Goal: Navigation & Orientation: Find specific page/section

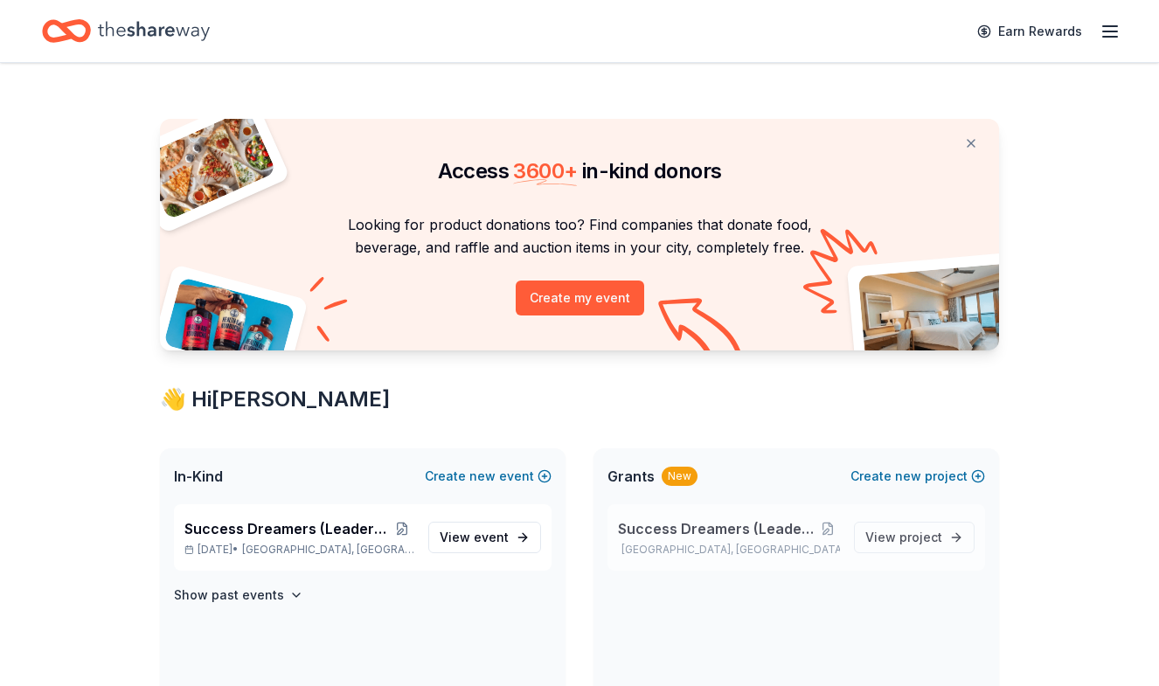
click at [782, 520] on span "Success Dreamers (Leadership) Academy" at bounding box center [717, 528] width 198 height 21
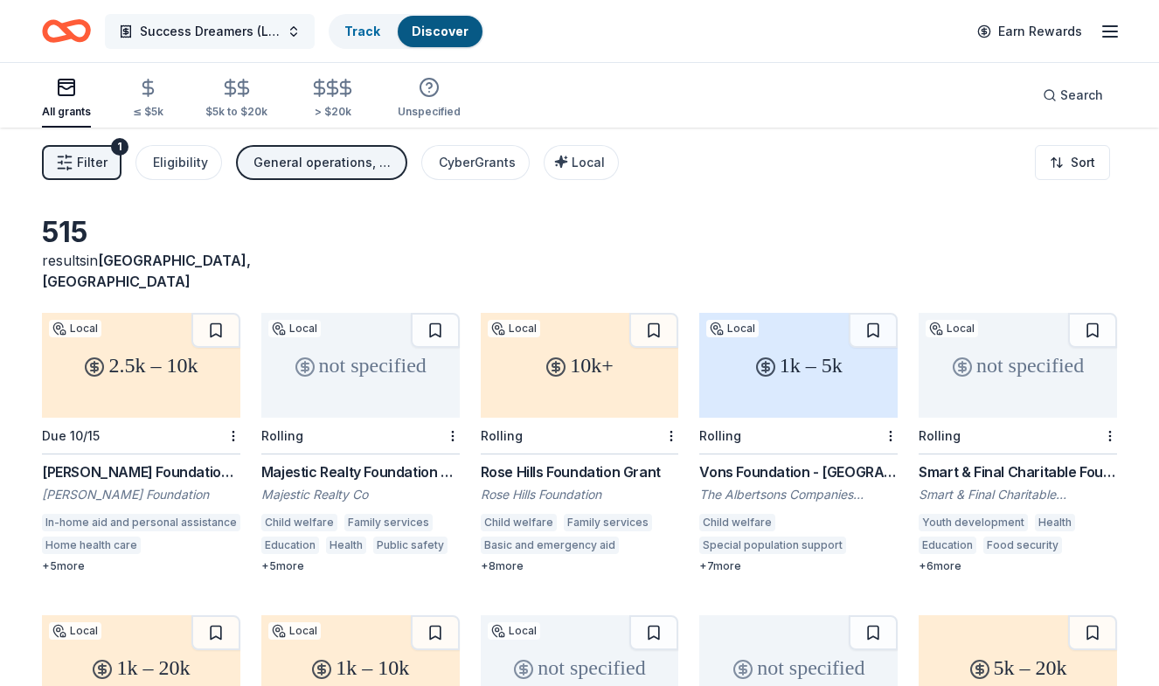
click at [287, 33] on button "Success Dreamers (Leadership) Academy" at bounding box center [210, 31] width 210 height 35
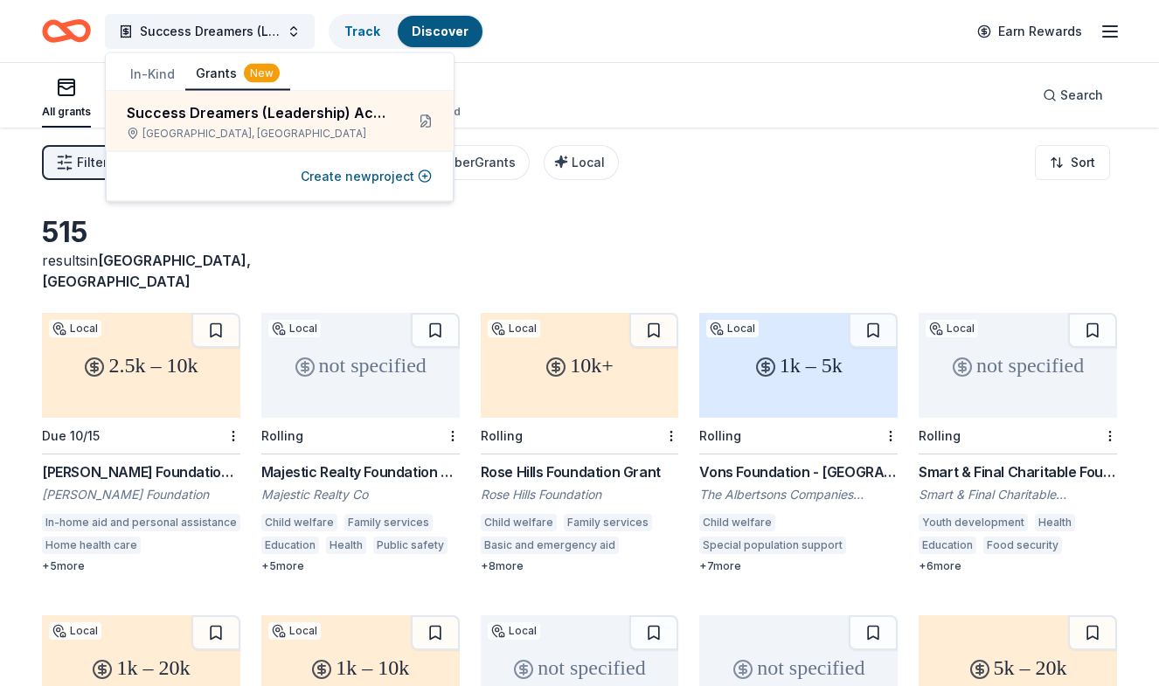
click at [590, 69] on div "All grants ≤ $5k $5k to $20k > $20k Unspecified Search" at bounding box center [579, 95] width 1075 height 65
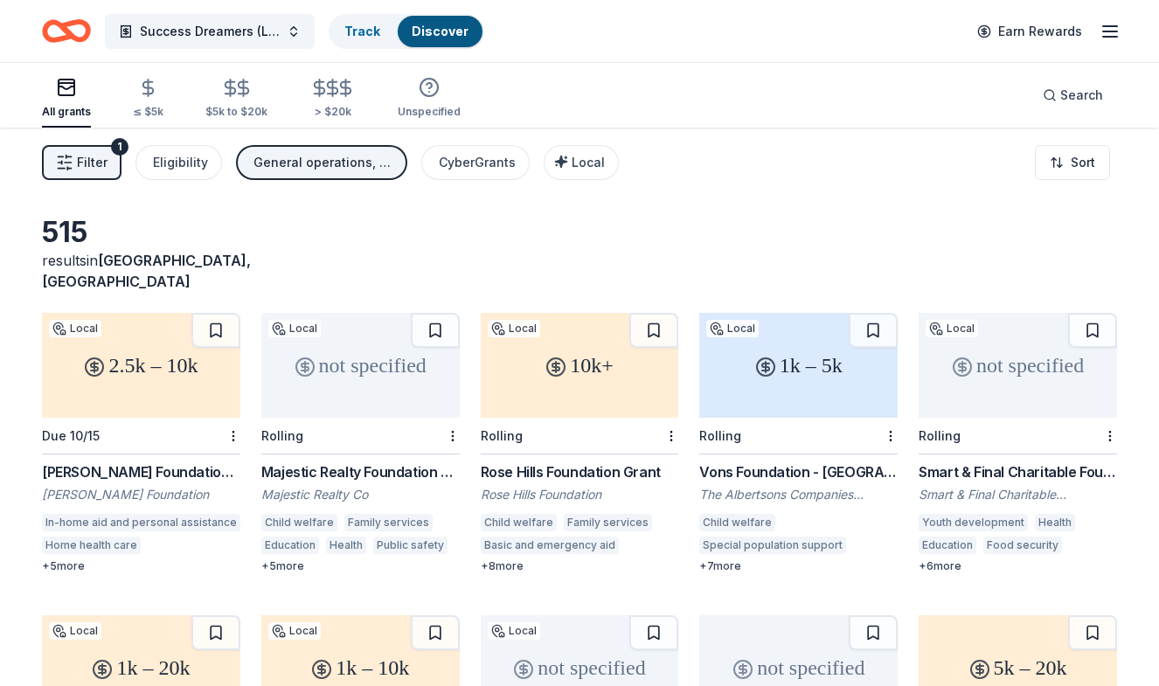
click at [590, 69] on div "All grants ≤ $5k $5k to $20k > $20k Unspecified Search" at bounding box center [579, 95] width 1075 height 65
click at [290, 22] on button "Success Dreamers (Leadership) Academy" at bounding box center [210, 31] width 210 height 35
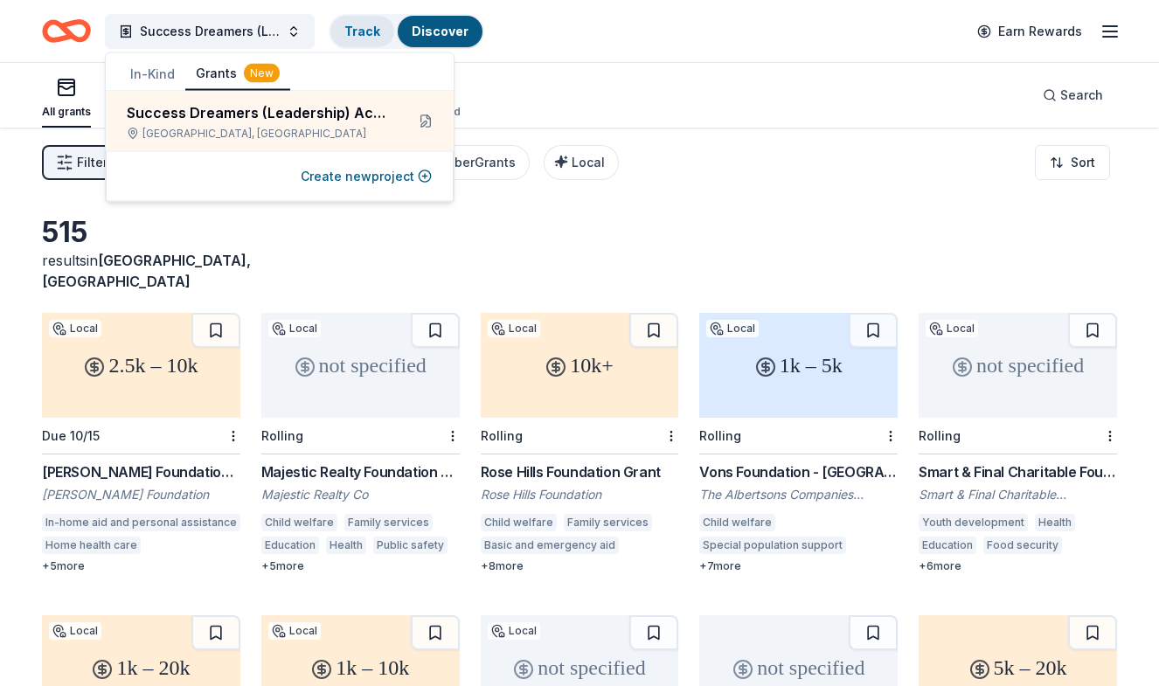
click at [360, 32] on link "Track" at bounding box center [362, 31] width 36 height 15
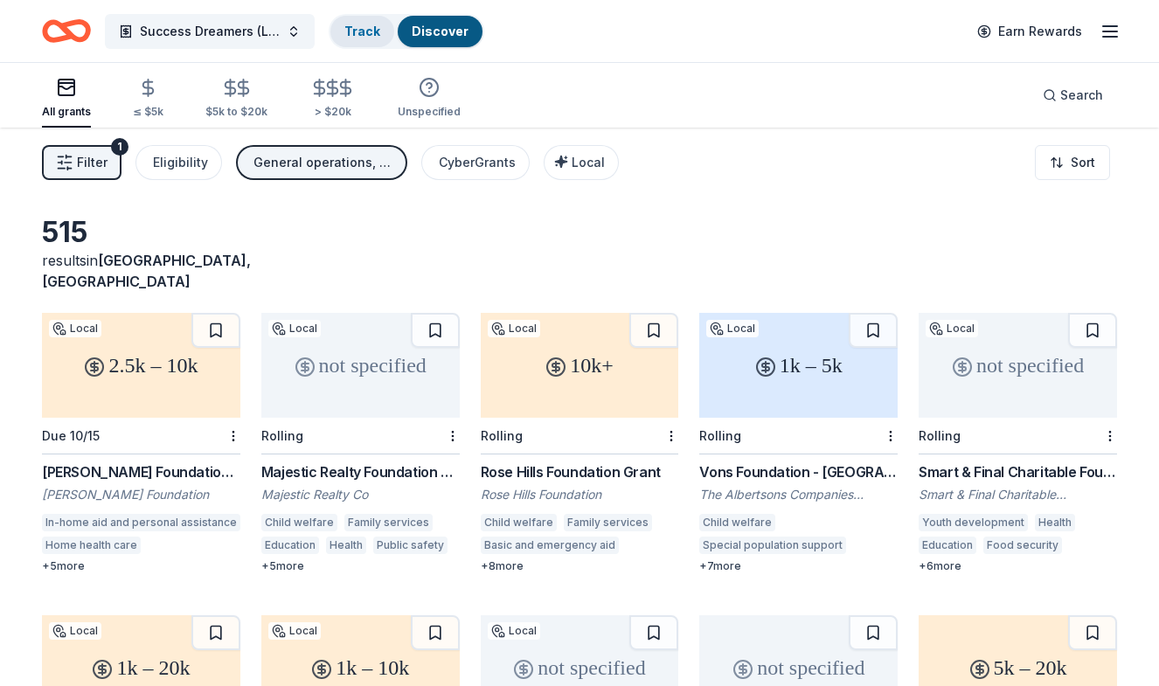
click at [360, 32] on link "Track" at bounding box center [362, 31] width 36 height 15
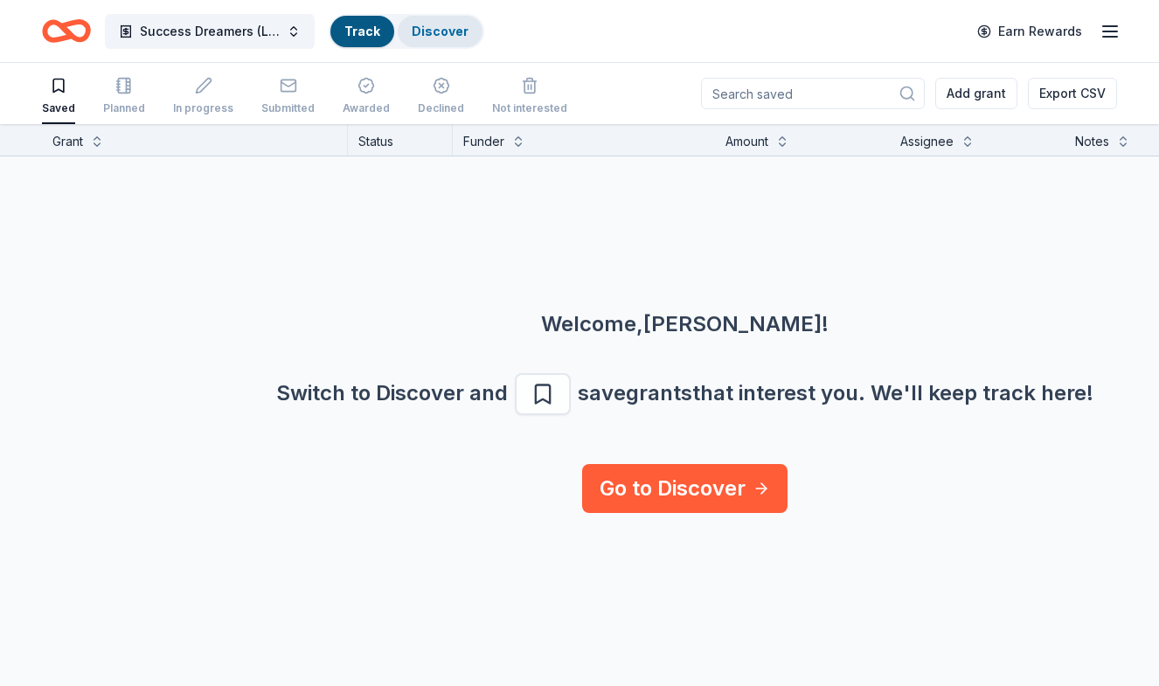
click at [432, 24] on link "Discover" at bounding box center [440, 31] width 57 height 15
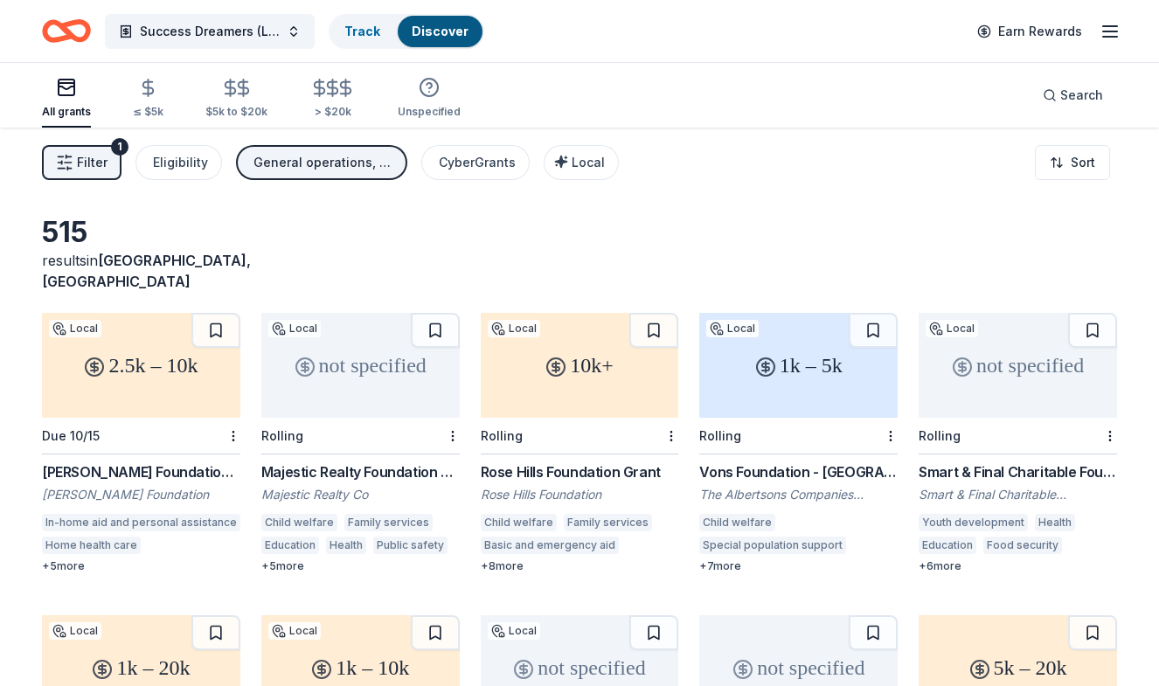
scroll to position [128, 0]
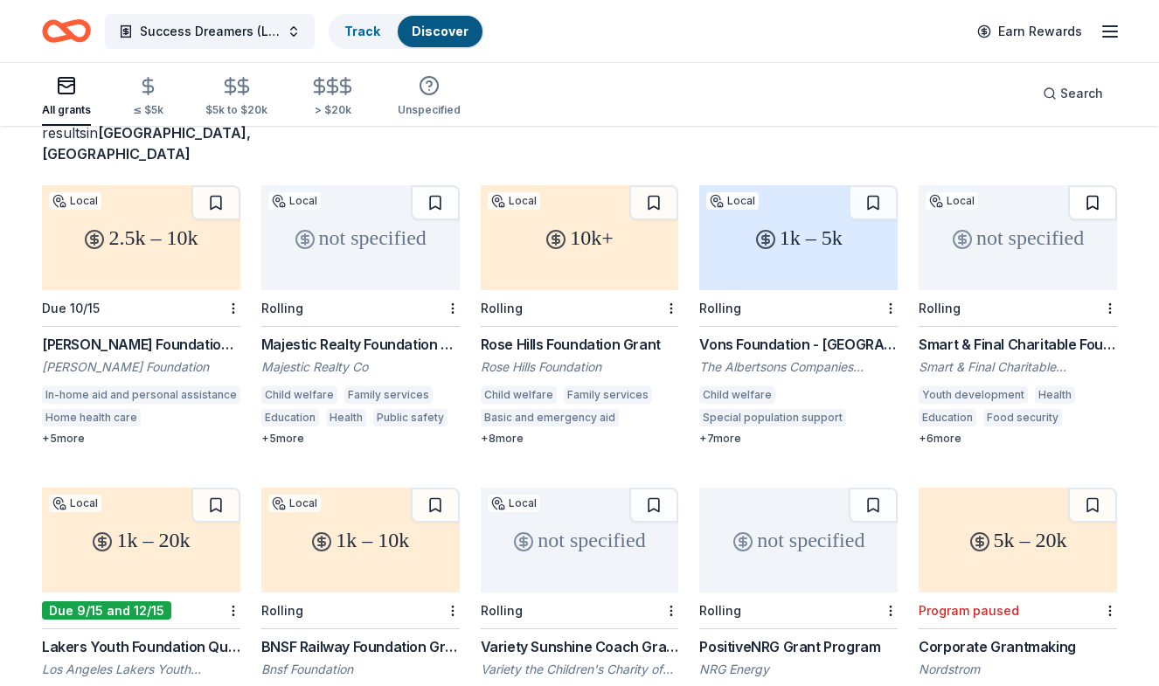
click at [1091, 185] on button at bounding box center [1092, 202] width 49 height 35
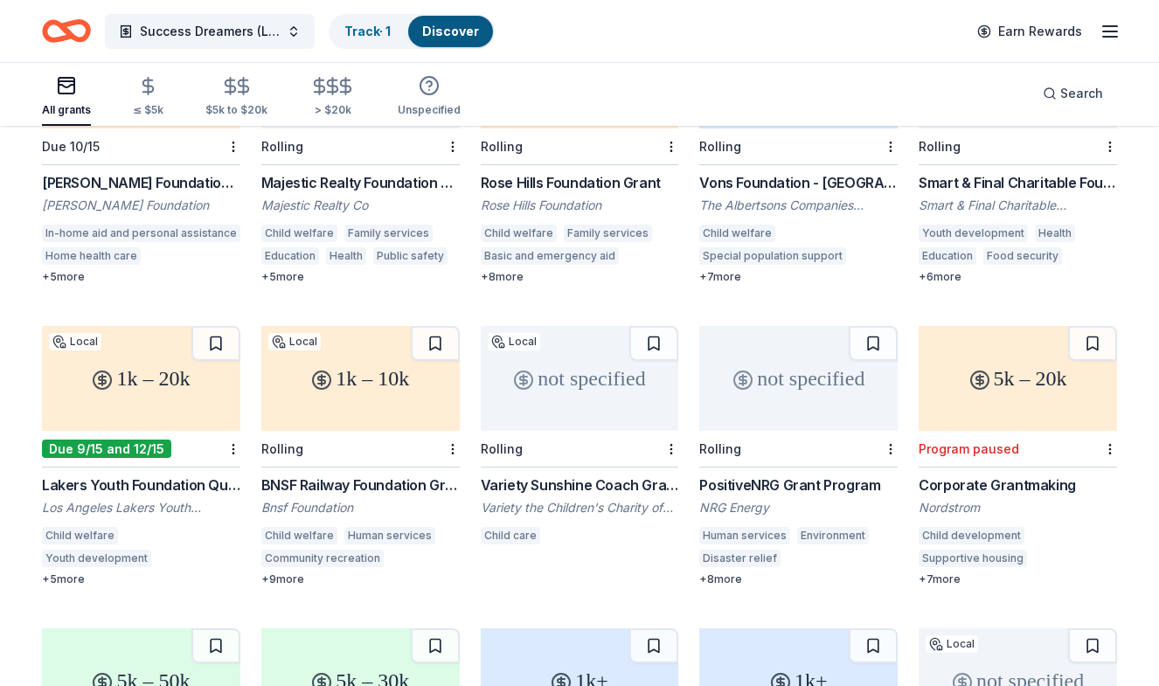
scroll to position [290, 0]
click at [214, 325] on button at bounding box center [215, 342] width 49 height 35
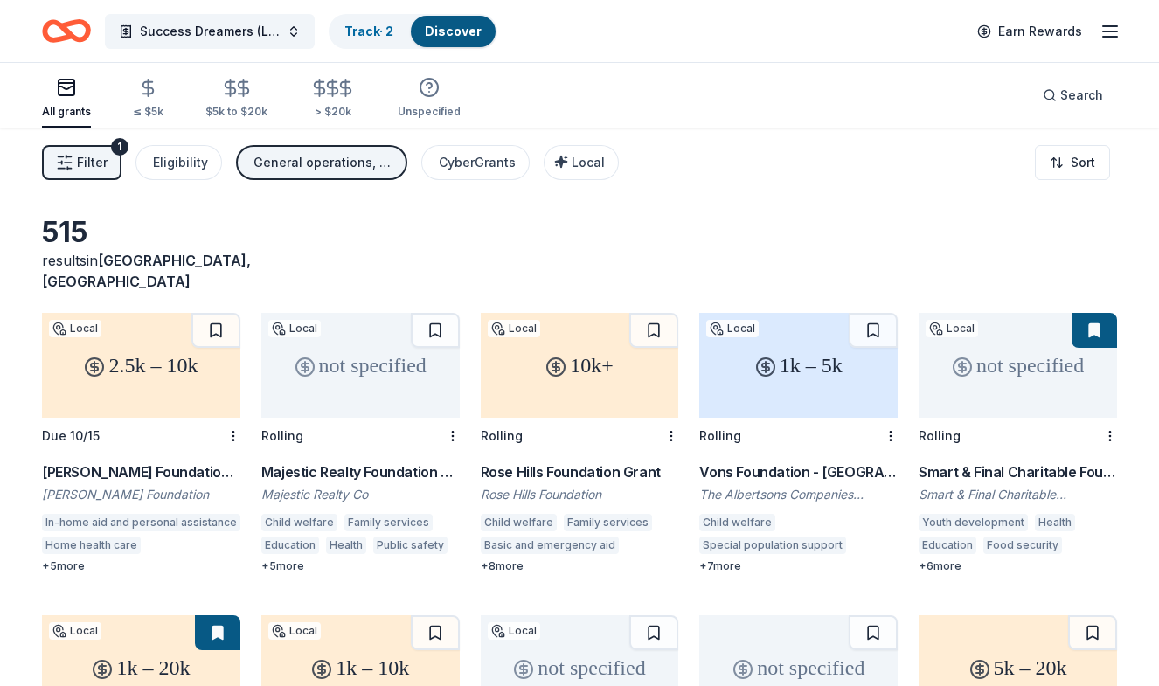
scroll to position [0, 0]
click at [306, 27] on button "Success Dreamers (Leadership) Academy" at bounding box center [210, 31] width 210 height 35
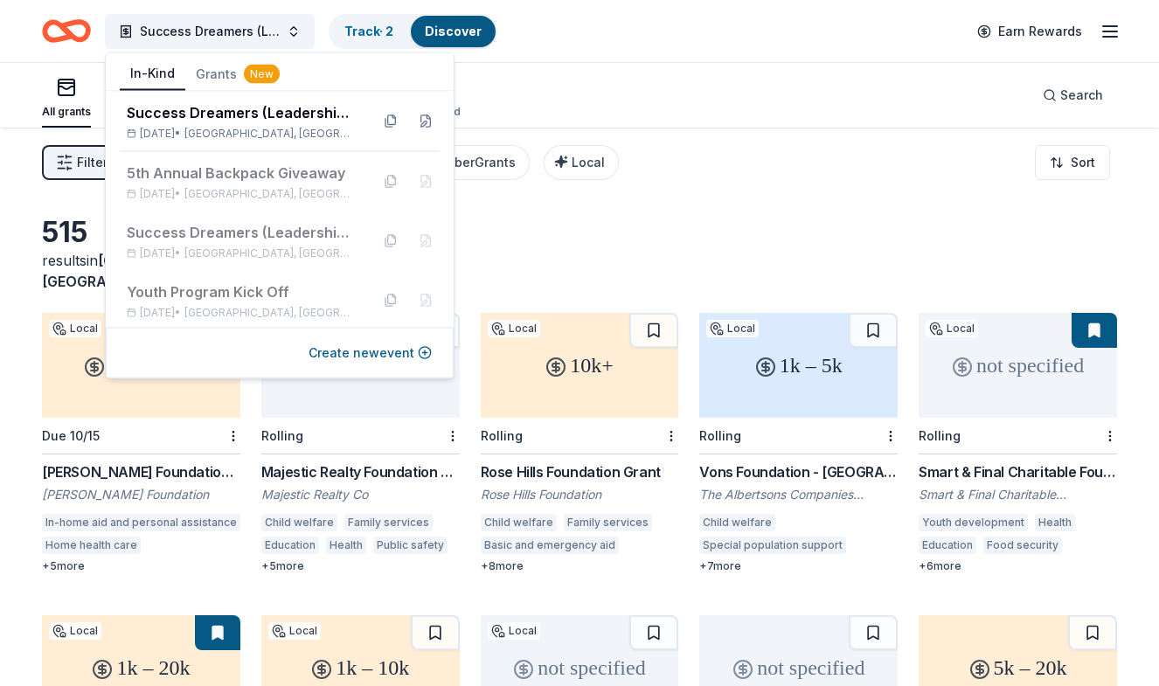
click at [159, 68] on button "In-Kind" at bounding box center [153, 74] width 66 height 33
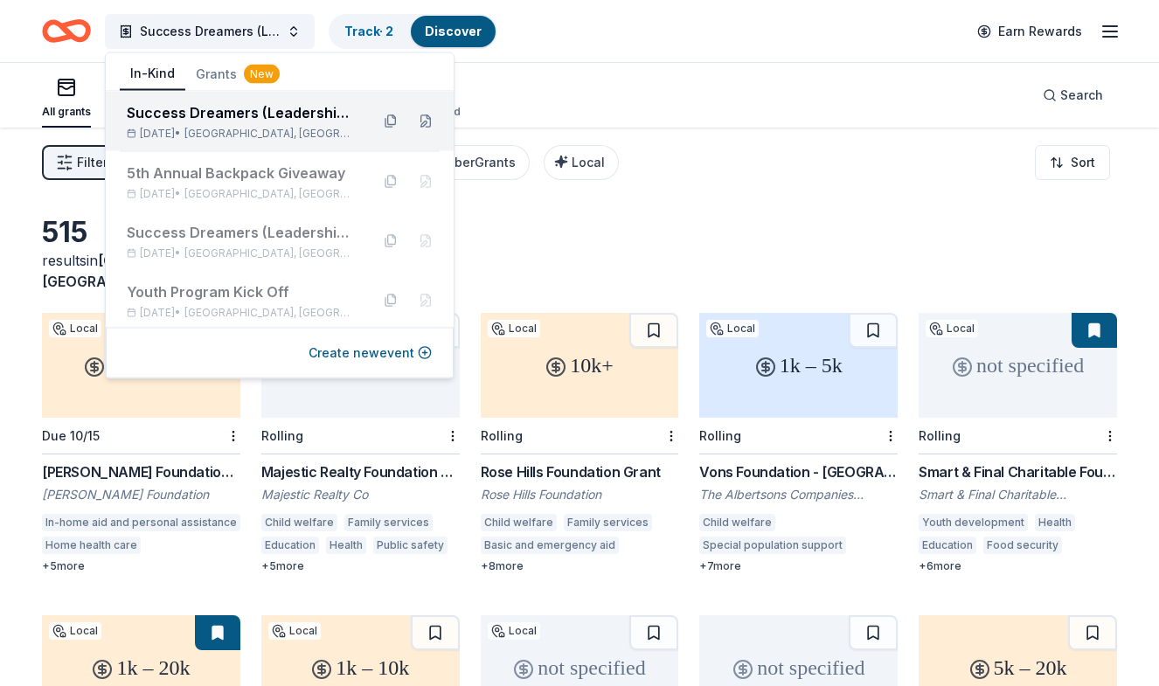
click at [157, 118] on div "Success Dreamers (Leadership) Academy" at bounding box center [241, 112] width 229 height 21
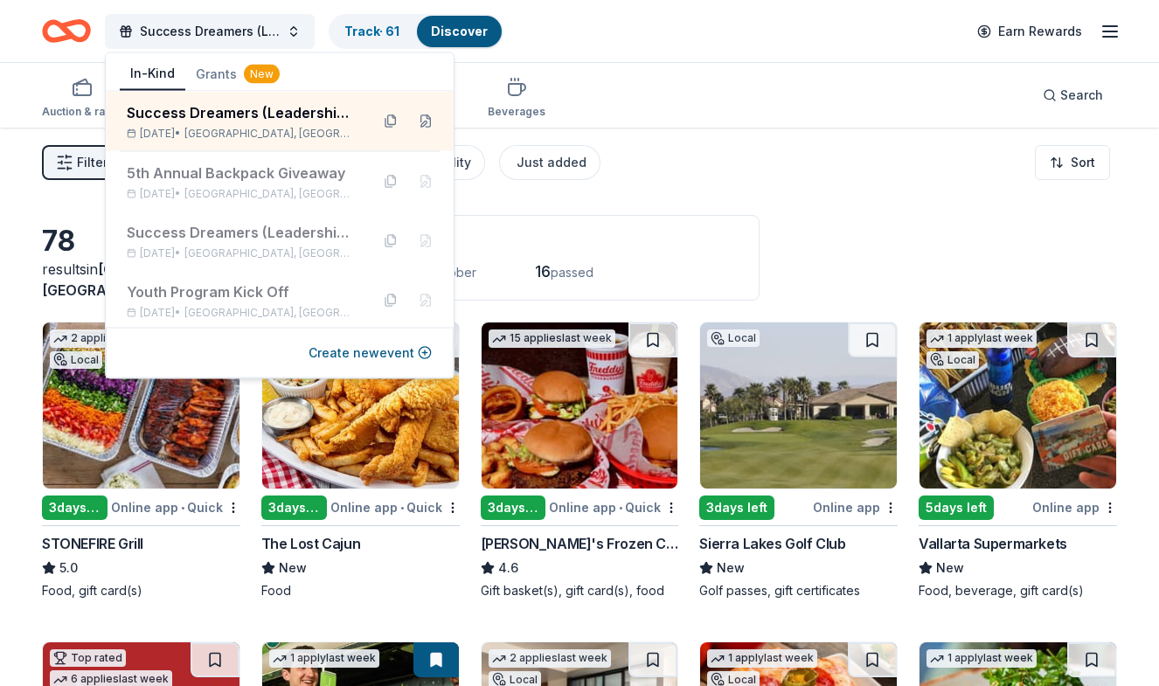
click at [589, 47] on div "Success Dreamers (Leadership) Academy Track · 61 Discover Earn Rewards" at bounding box center [579, 30] width 1075 height 41
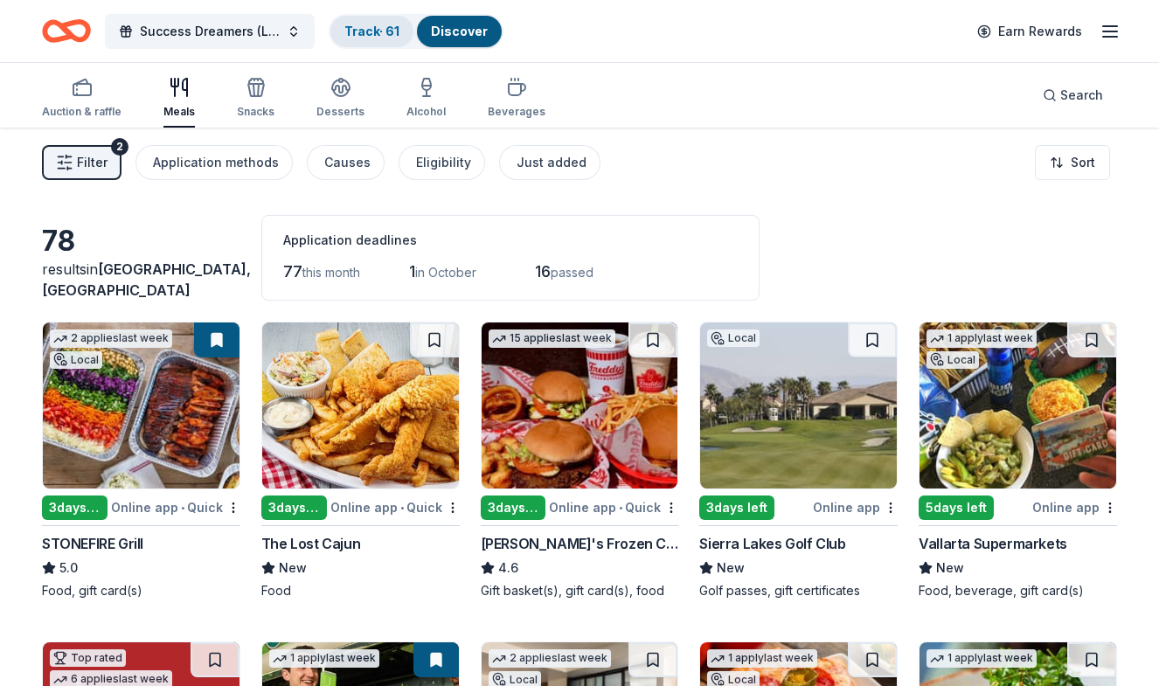
click at [389, 32] on link "Track · 61" at bounding box center [371, 31] width 55 height 15
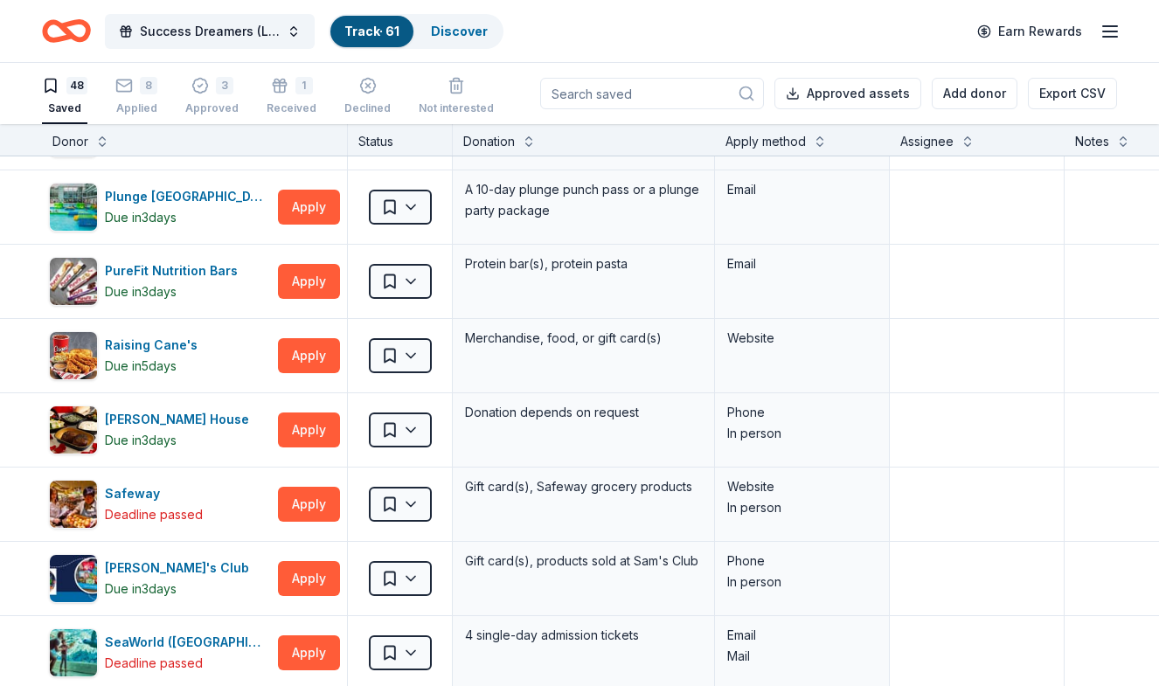
scroll to position [2312, -1]
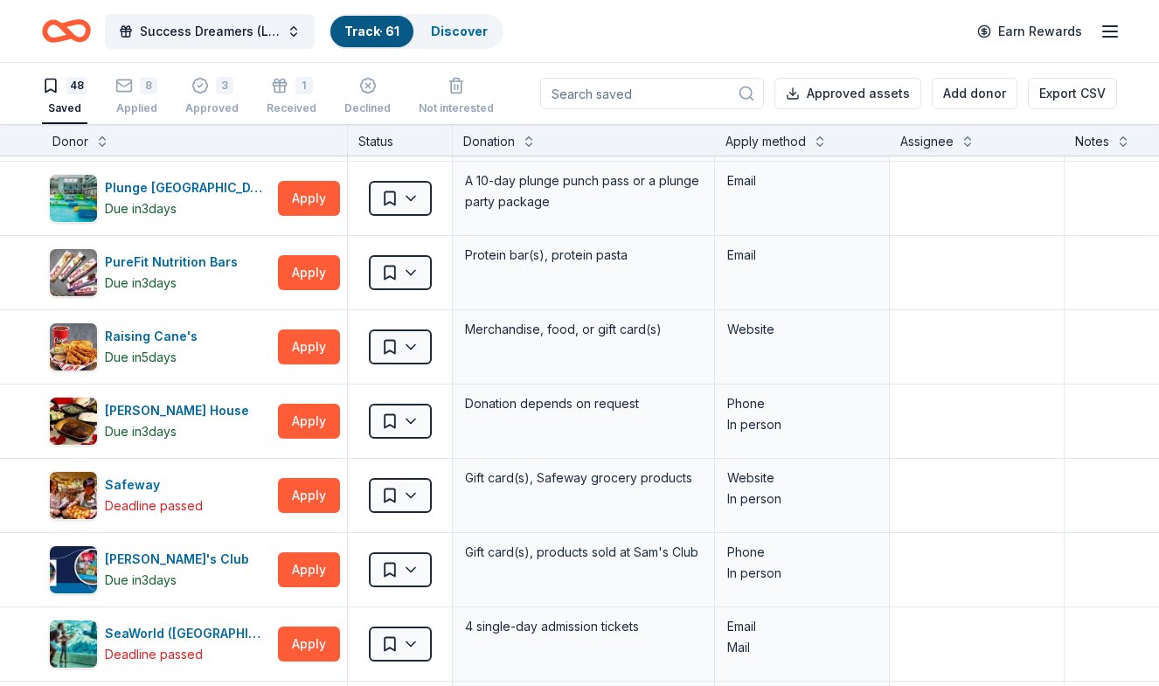
click at [234, 496] on div "Safeway Deadline passed" at bounding box center [160, 495] width 222 height 49
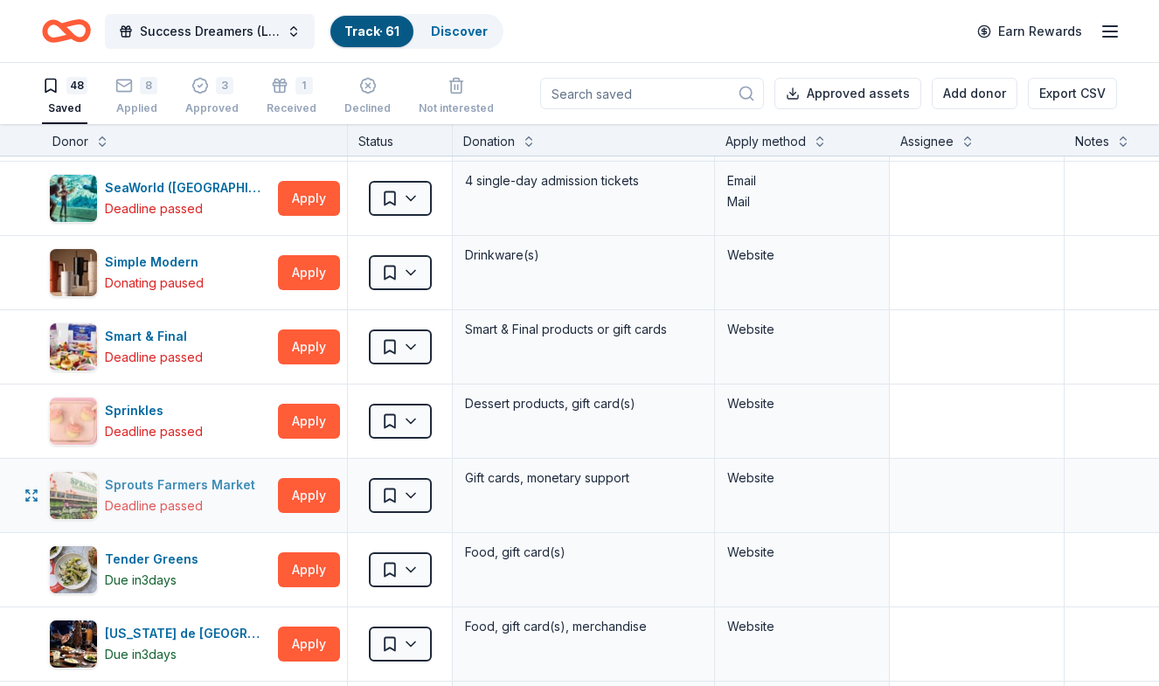
scroll to position [2759, 0]
